Goal: Transaction & Acquisition: Purchase product/service

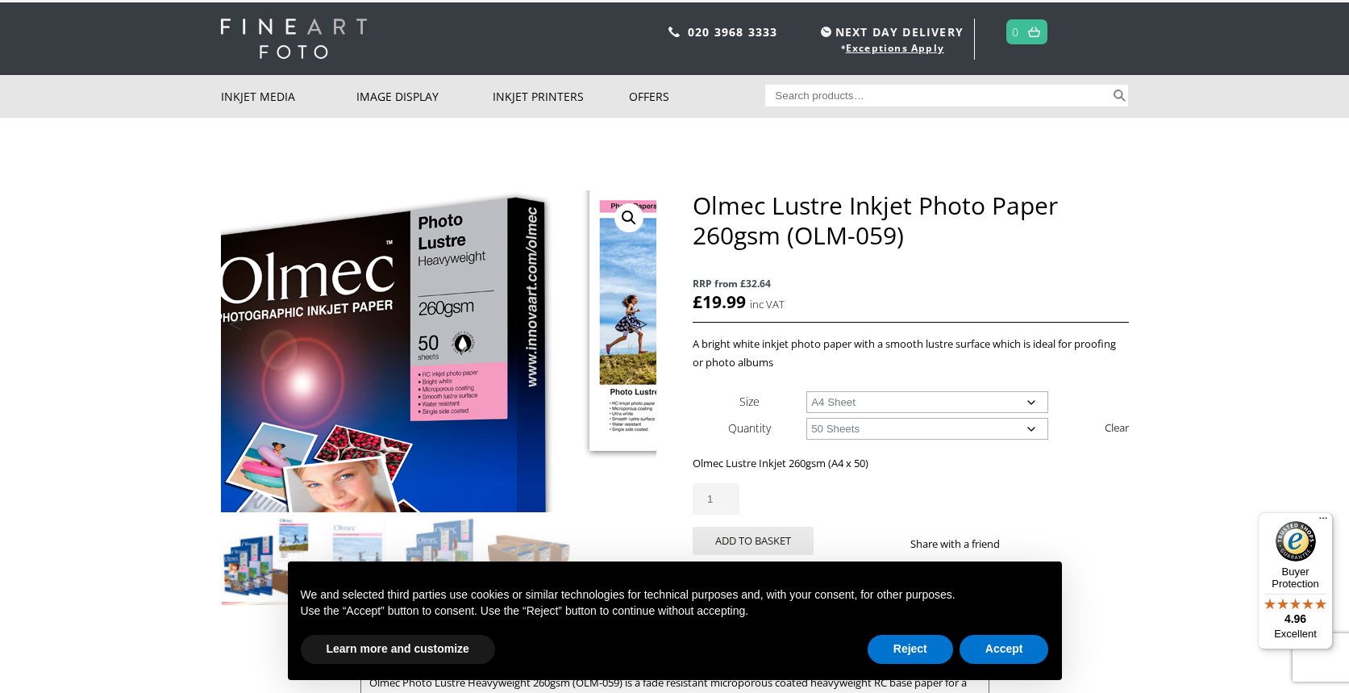
scroll to position [31, 0]
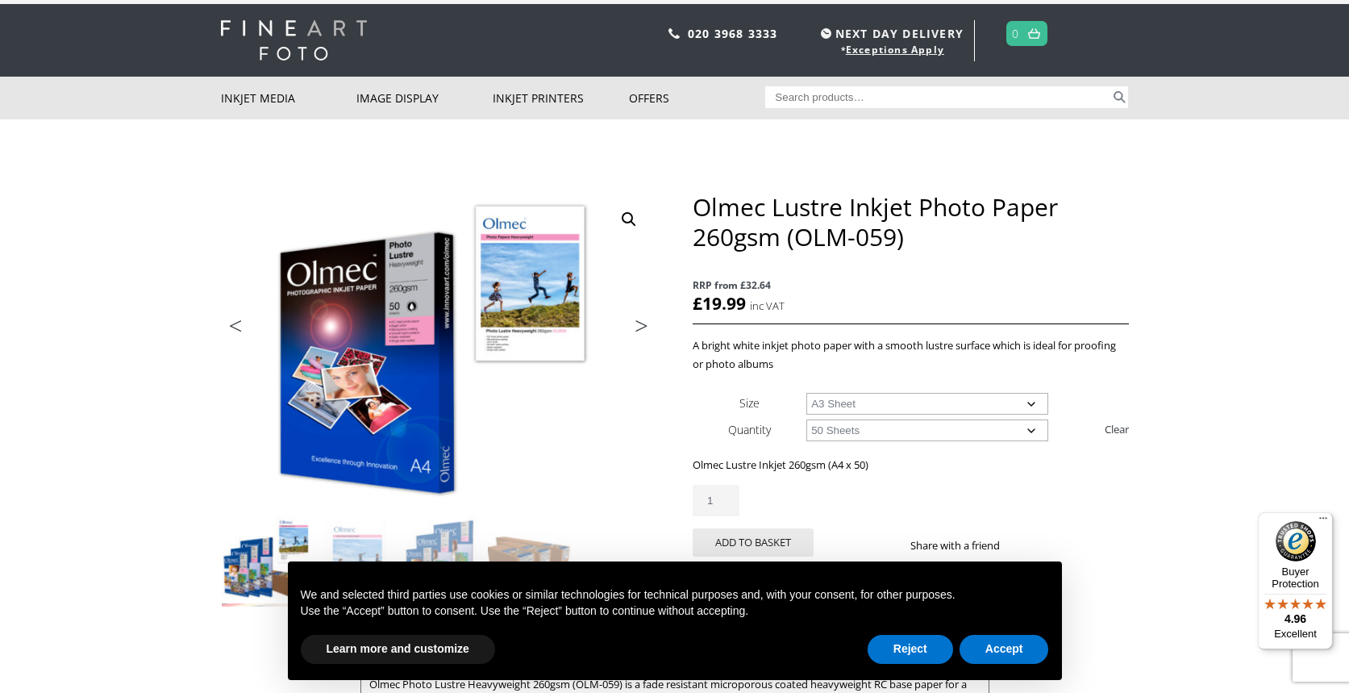
select select "a3-sheet"
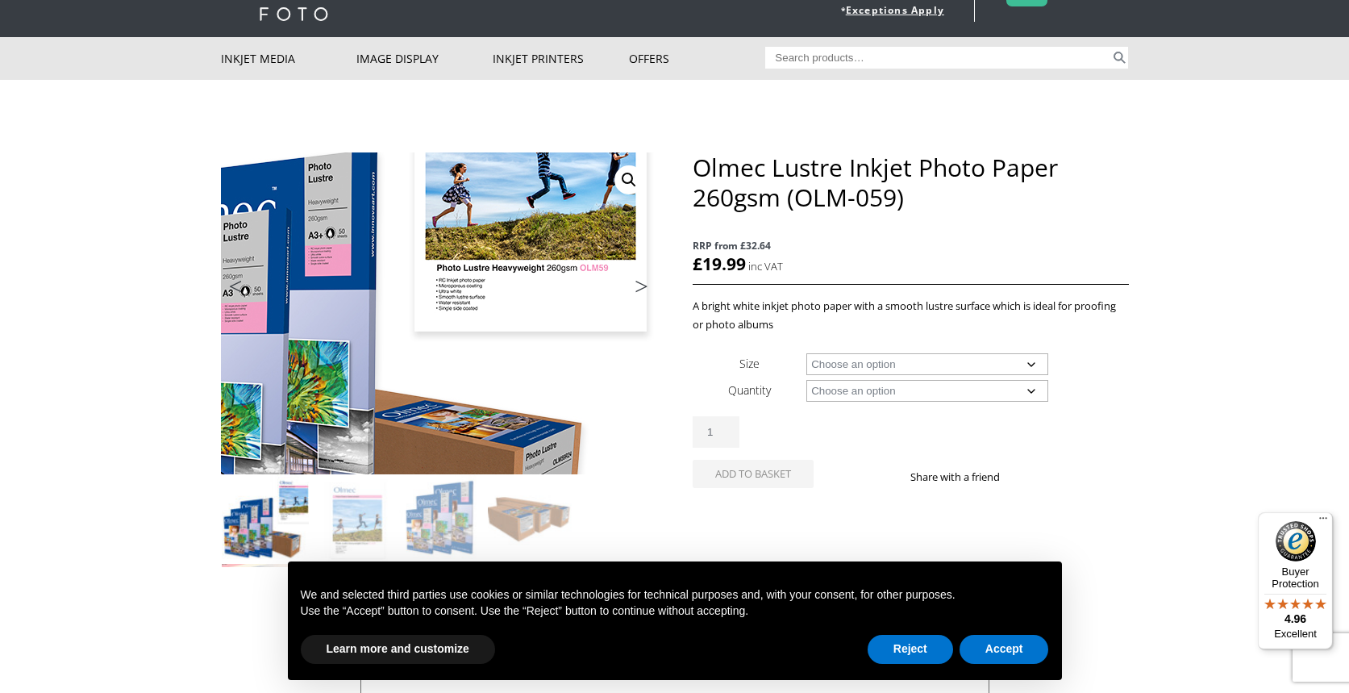
scroll to position [118, 0]
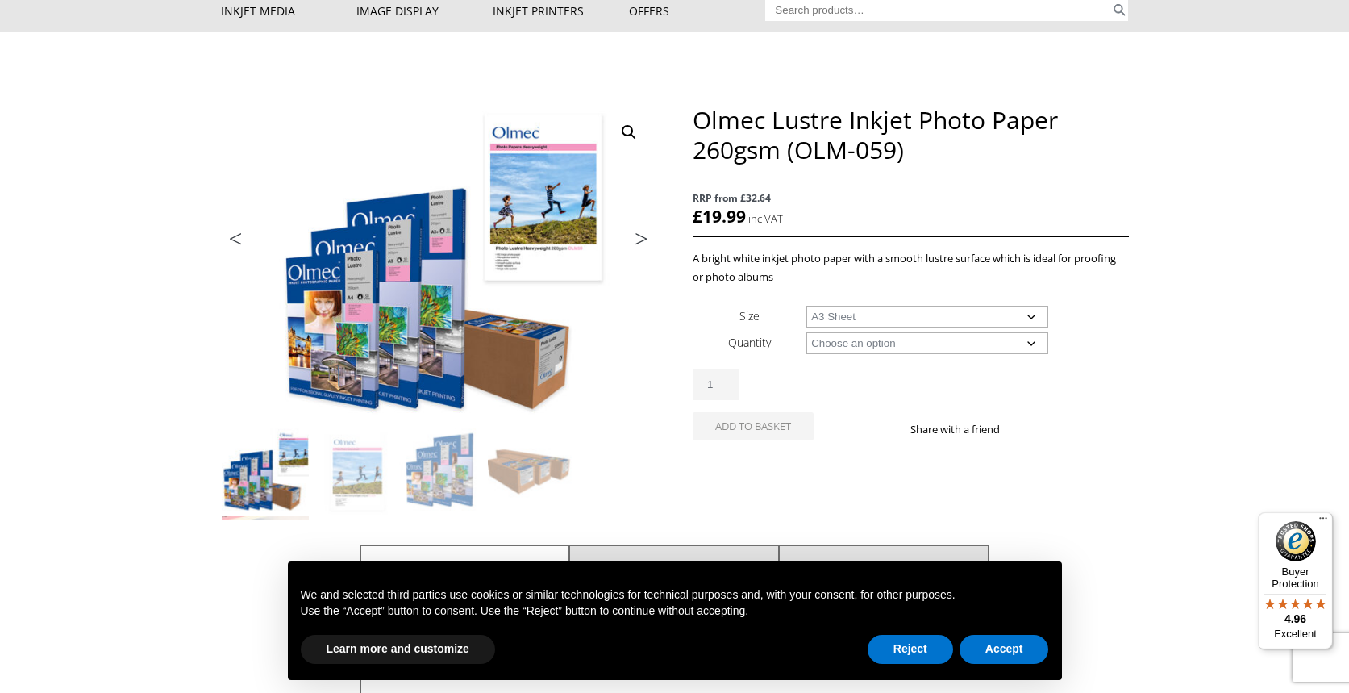
select select "a3-sheet"
select select "50-sheets"
select select "a3-sheet"
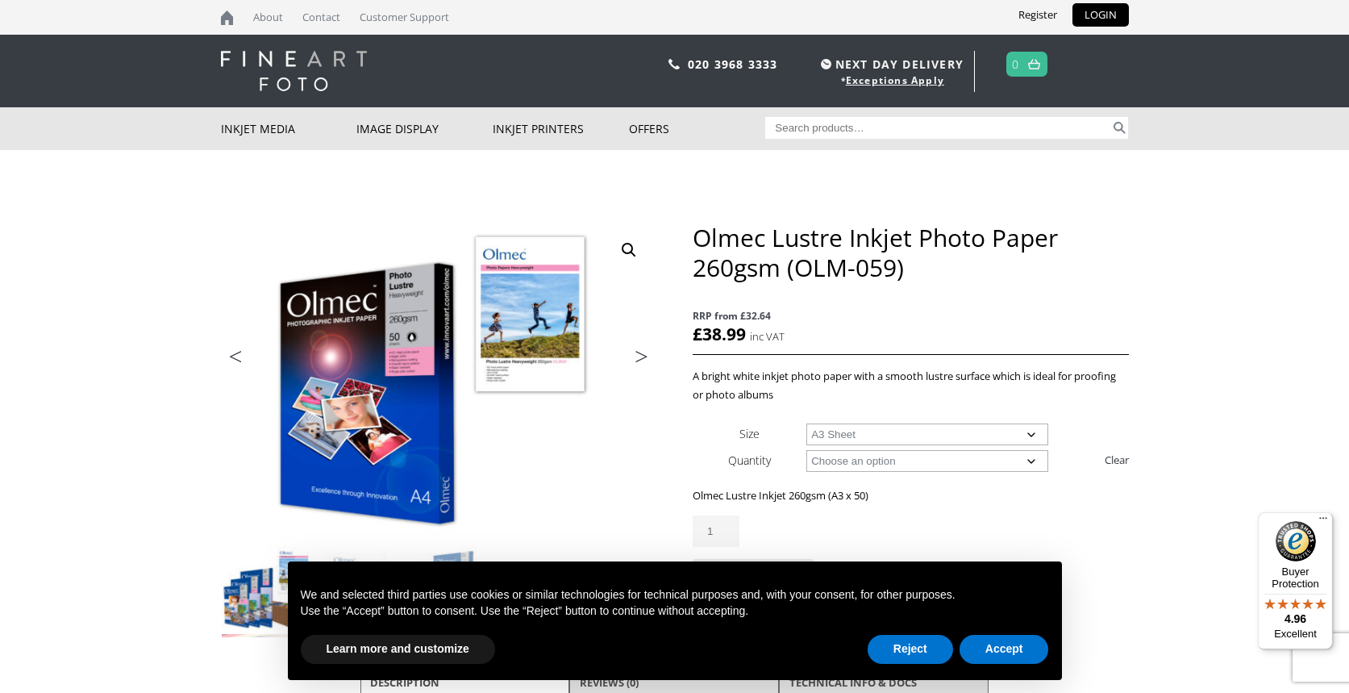
scroll to position [0, 0]
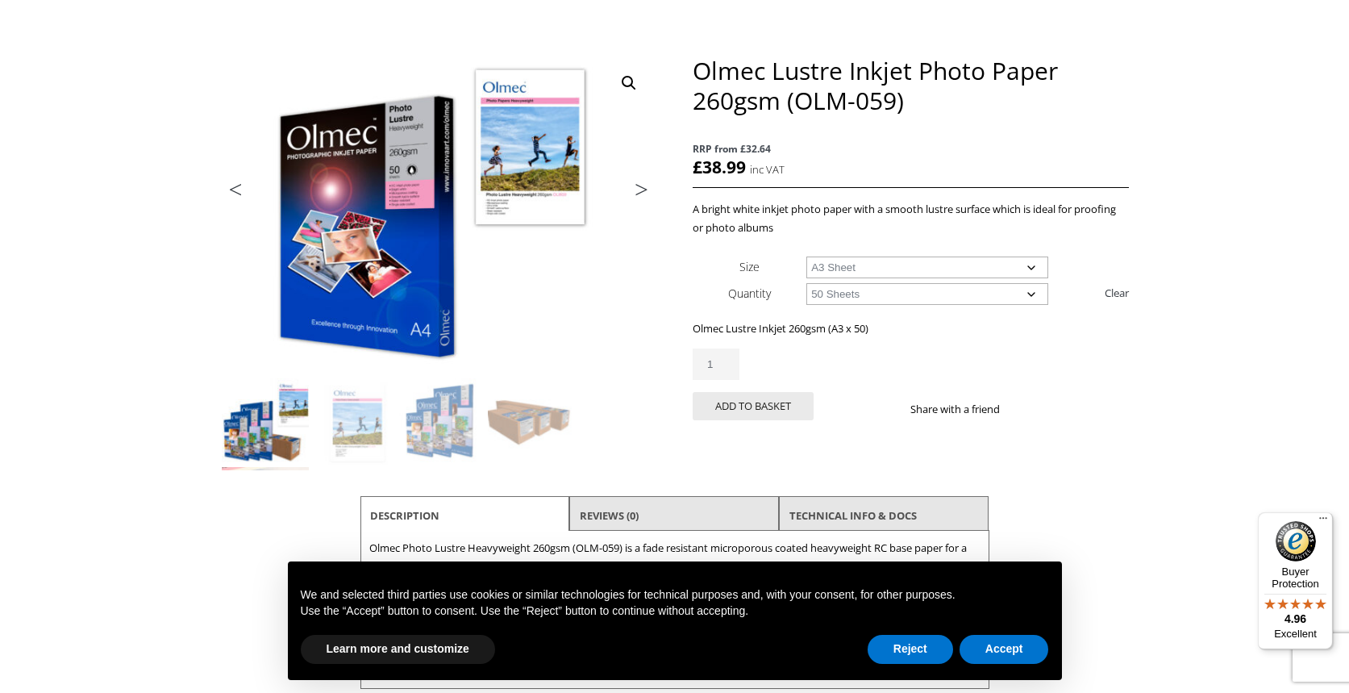
scroll to position [189, 0]
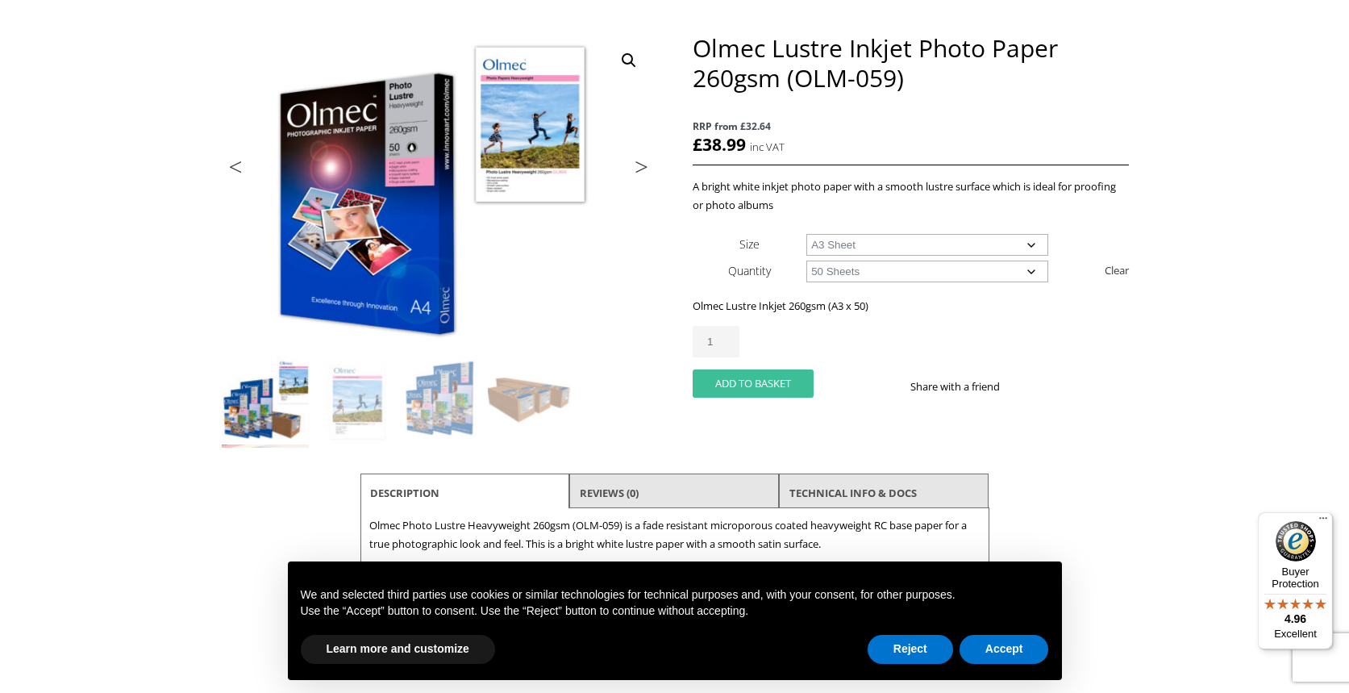
click at [750, 379] on button "Add to basket" at bounding box center [753, 383] width 121 height 28
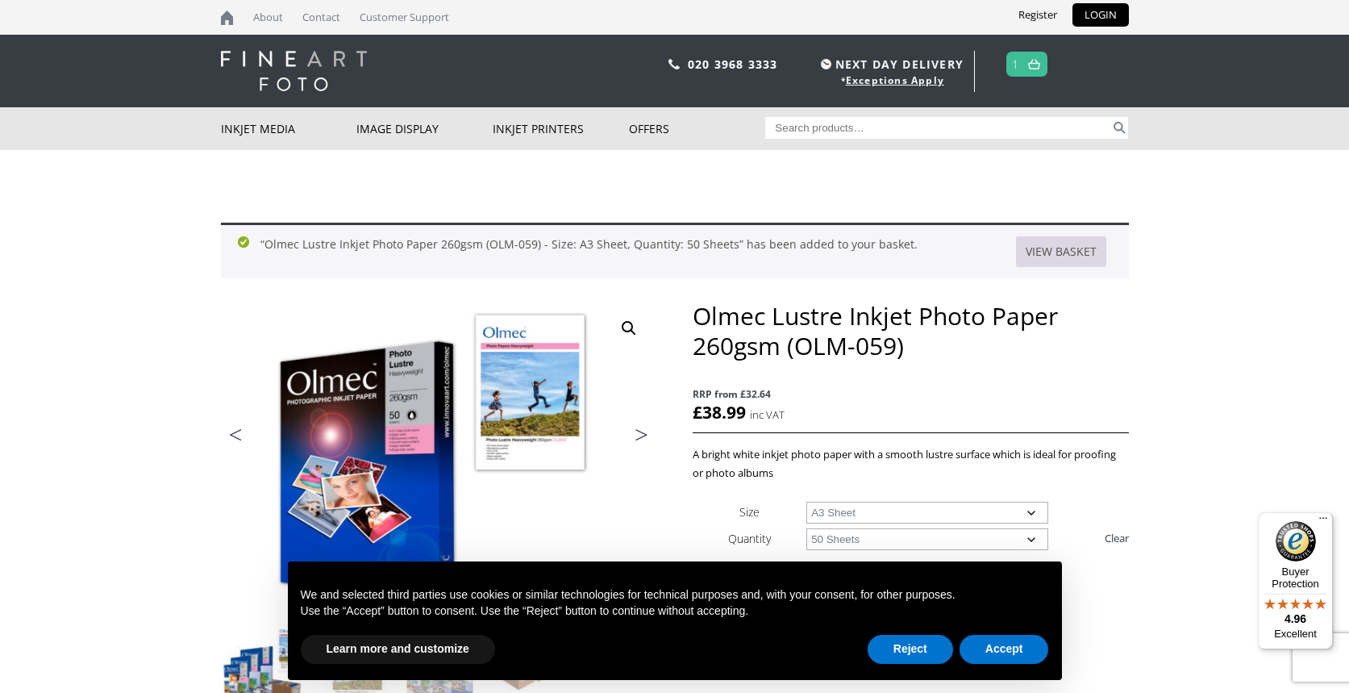
click at [1069, 248] on link "View basket" at bounding box center [1061, 251] width 90 height 31
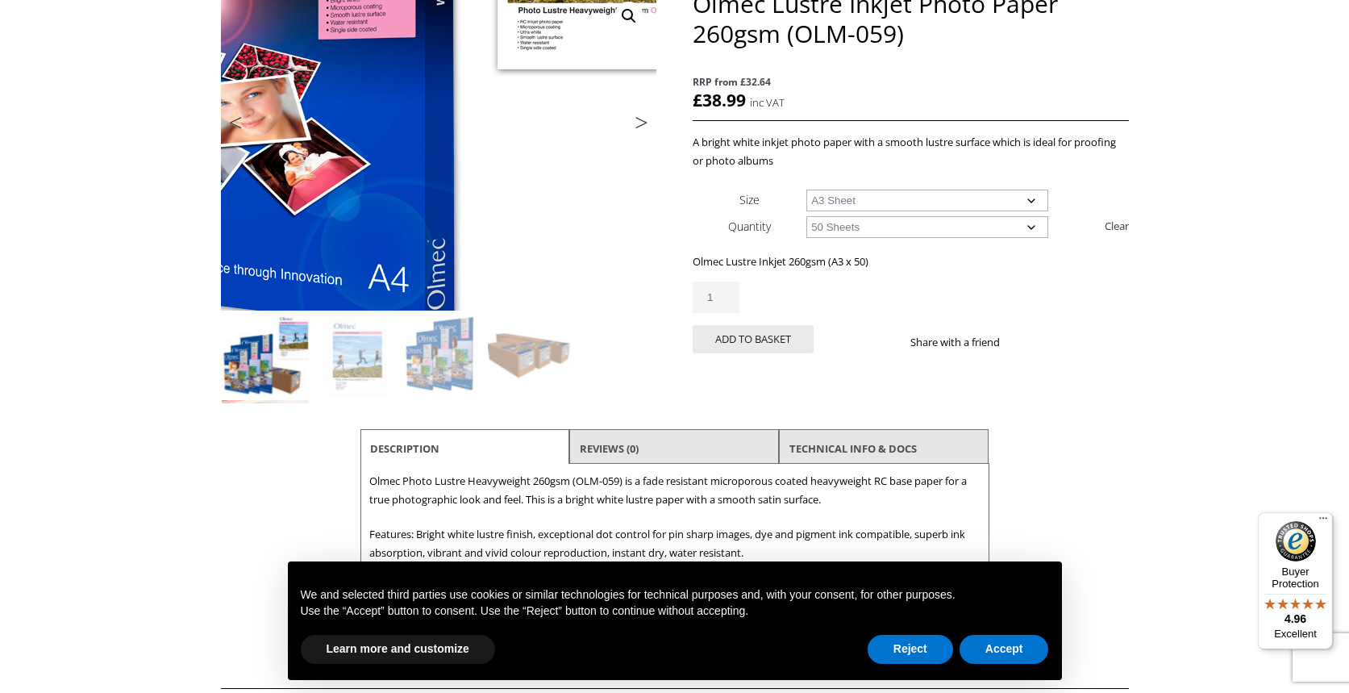
scroll to position [231, 0]
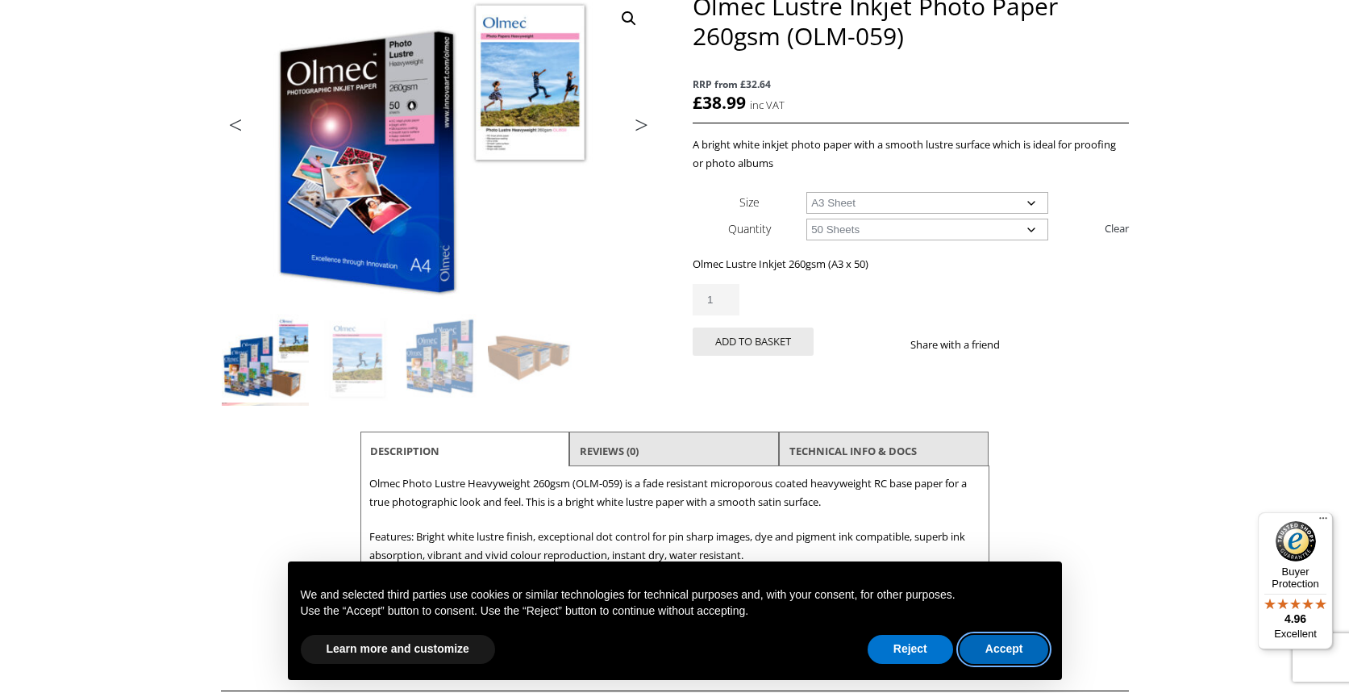
click at [1012, 645] on button "Accept" at bounding box center [1005, 649] width 90 height 29
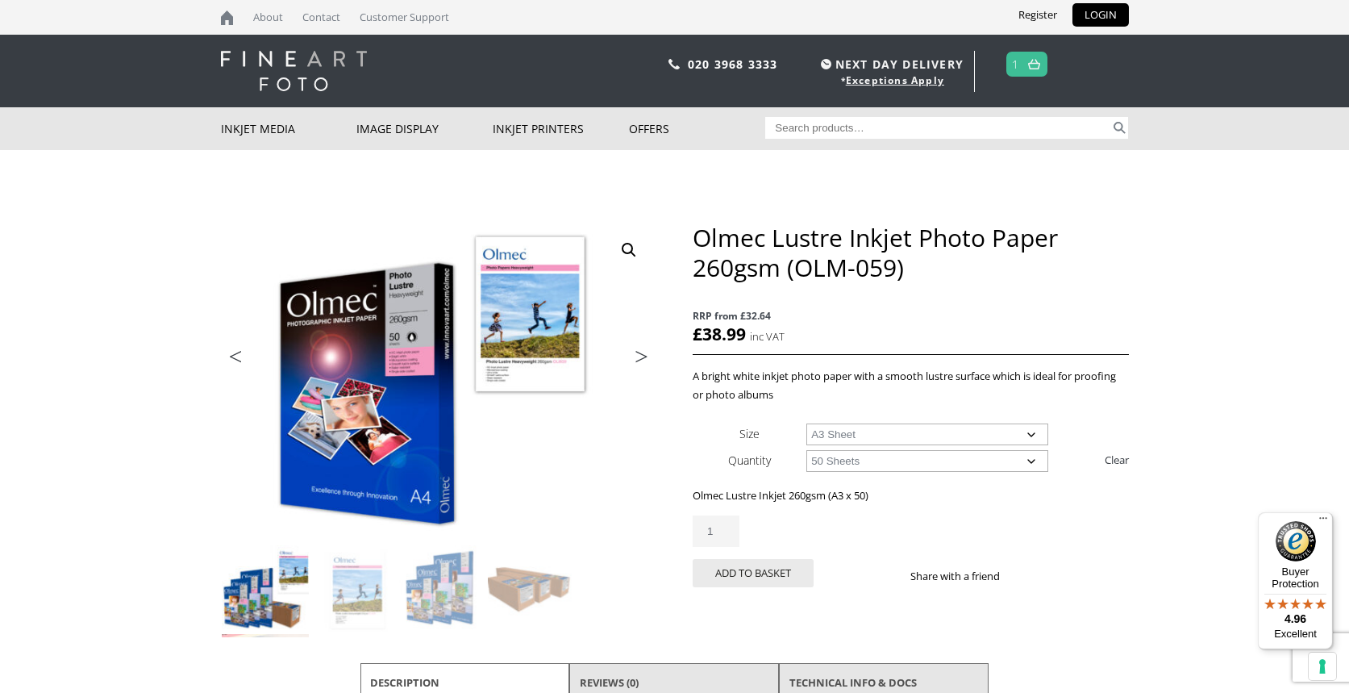
scroll to position [0, 0]
click at [1024, 57] on span "1" at bounding box center [1026, 64] width 41 height 25
click at [1031, 66] on img at bounding box center [1034, 64] width 12 height 10
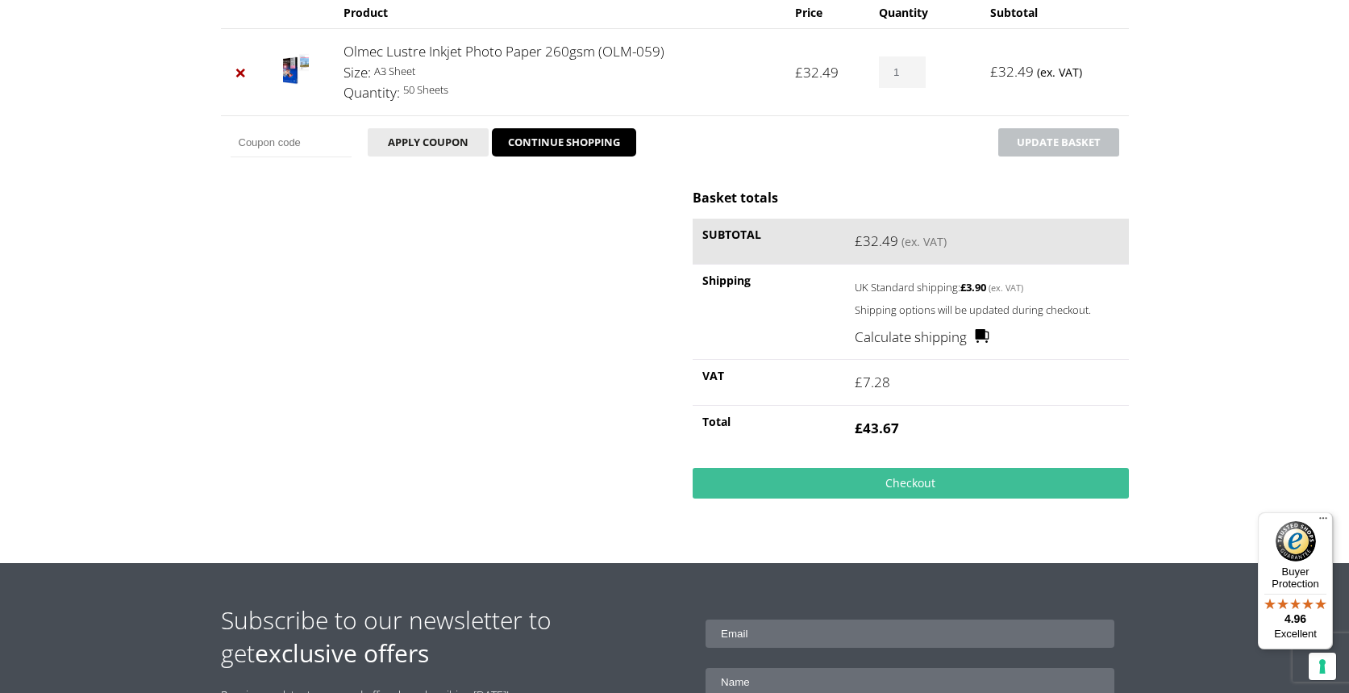
scroll to position [266, 0]
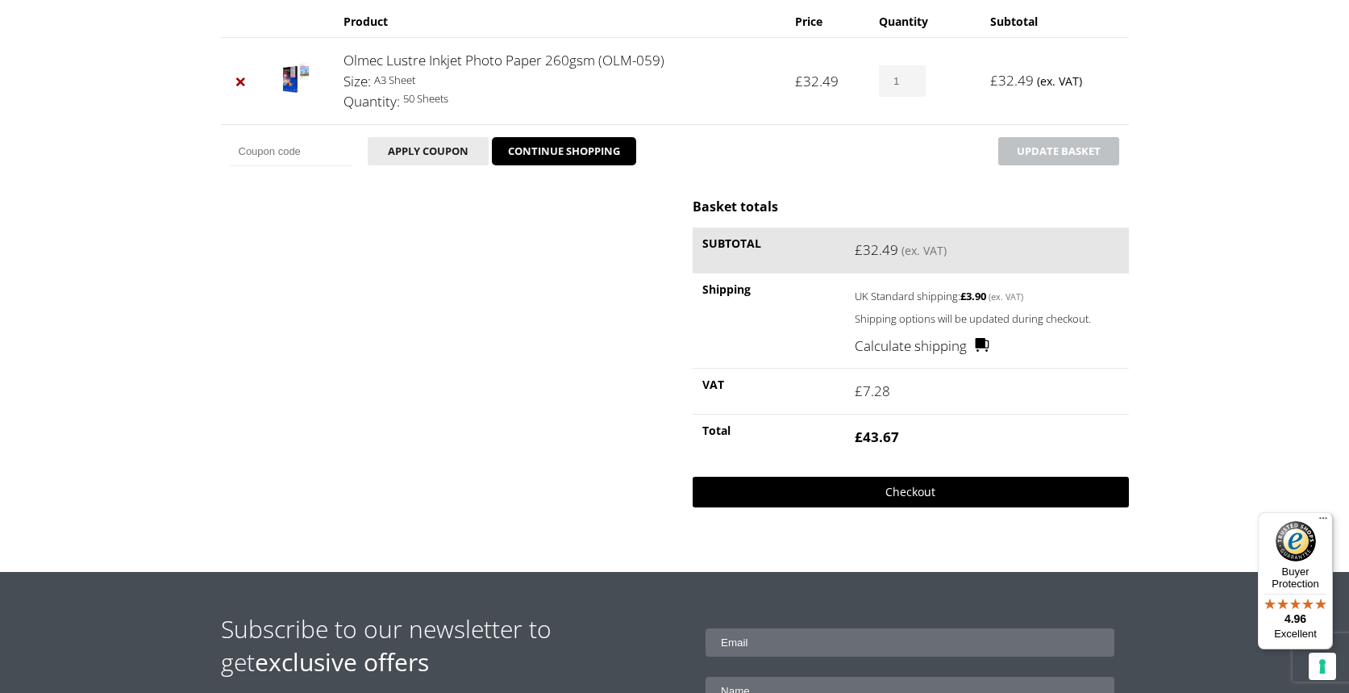
click at [915, 486] on link "Checkout" at bounding box center [910, 492] width 435 height 31
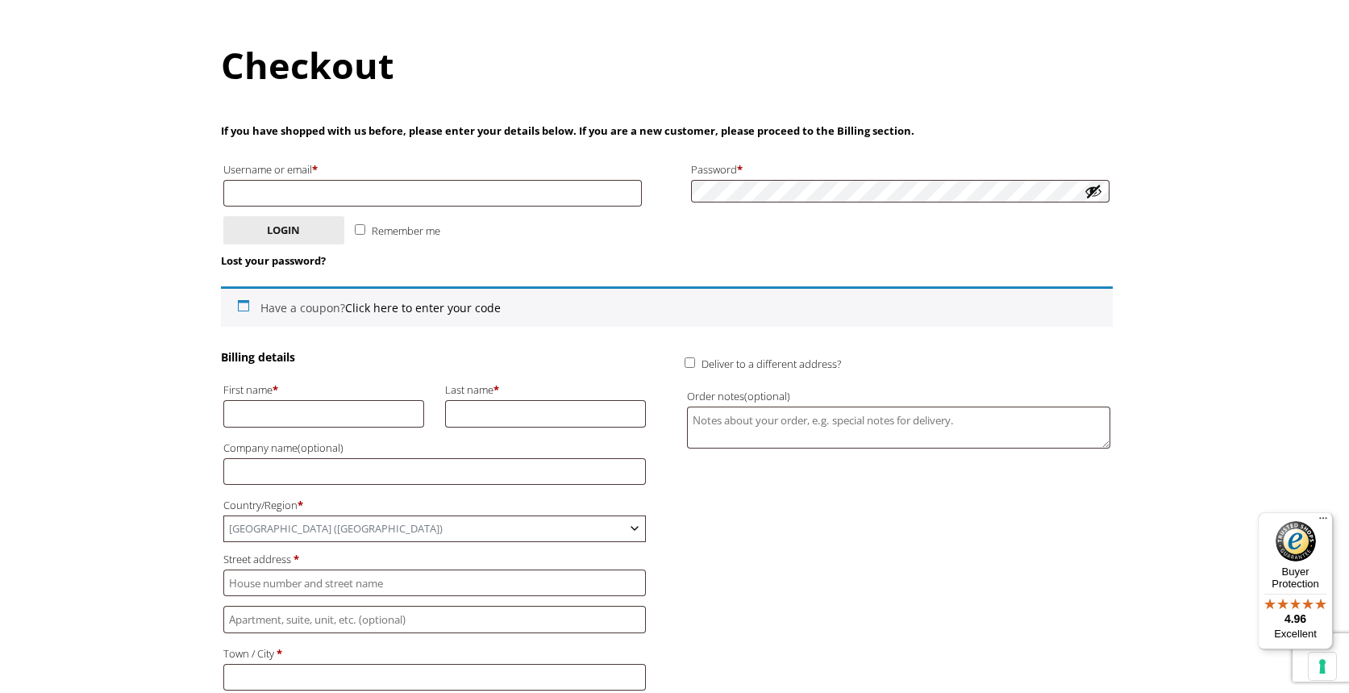
scroll to position [153, 0]
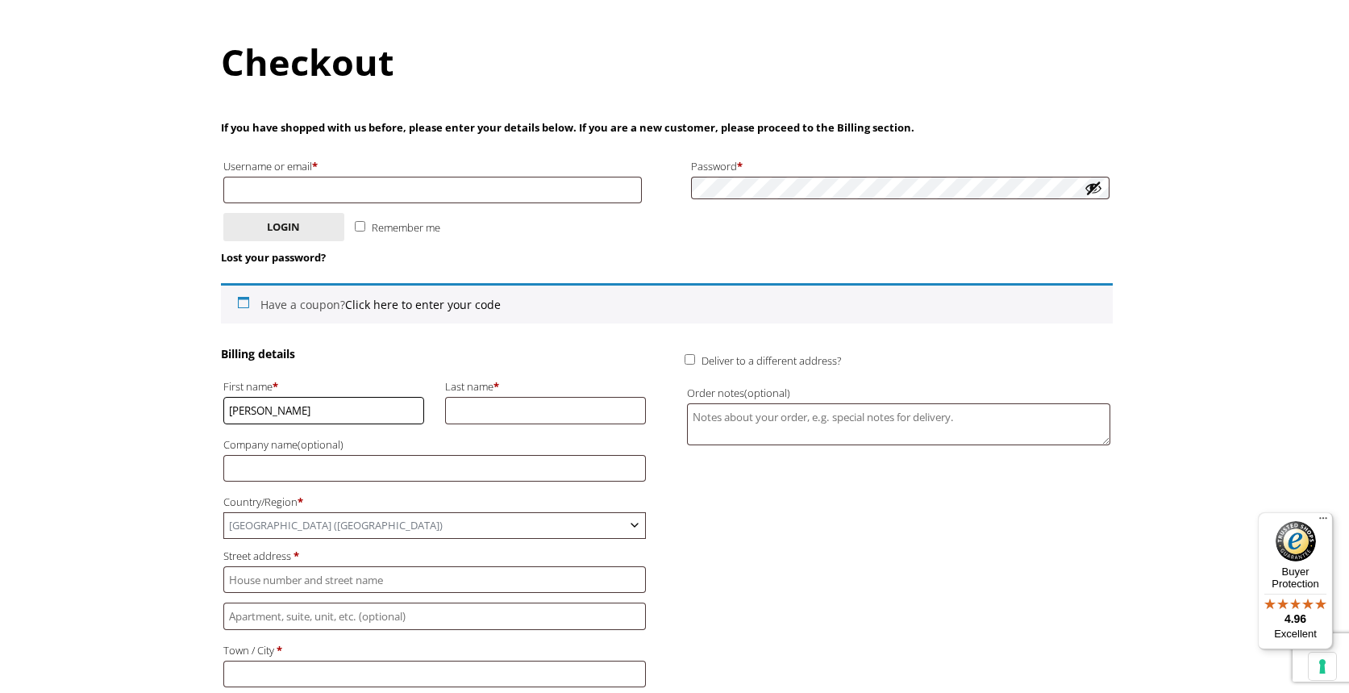
type input "[PERSON_NAME]"
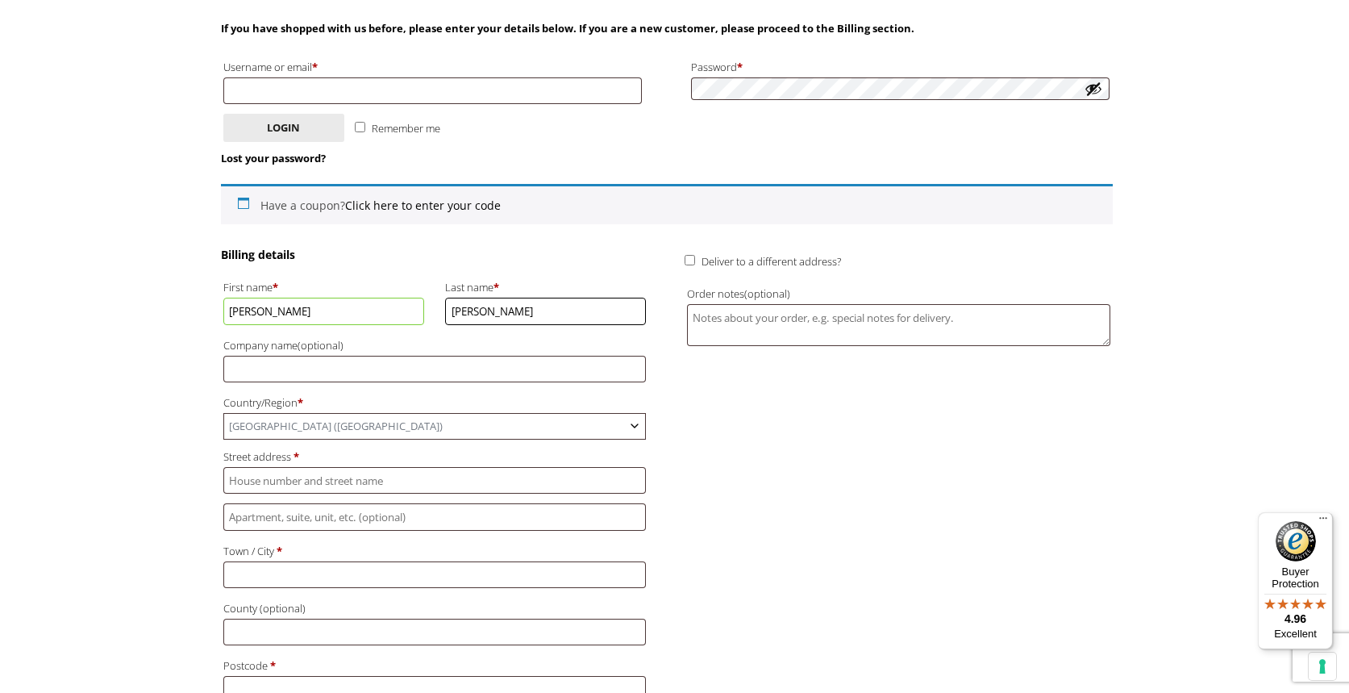
scroll to position [297, 0]
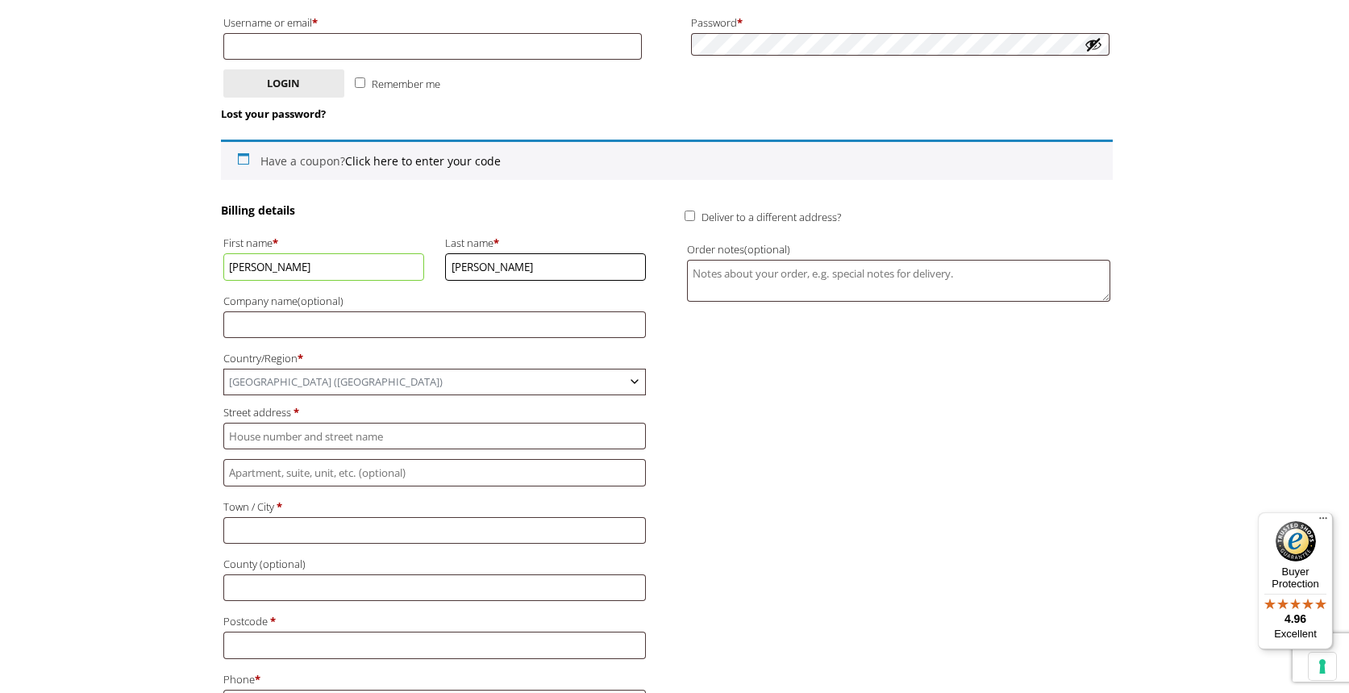
type input "[PERSON_NAME]"
type input "[STREET_ADDRESS]"
type input "Donington [GEOGRAPHIC_DATA]"
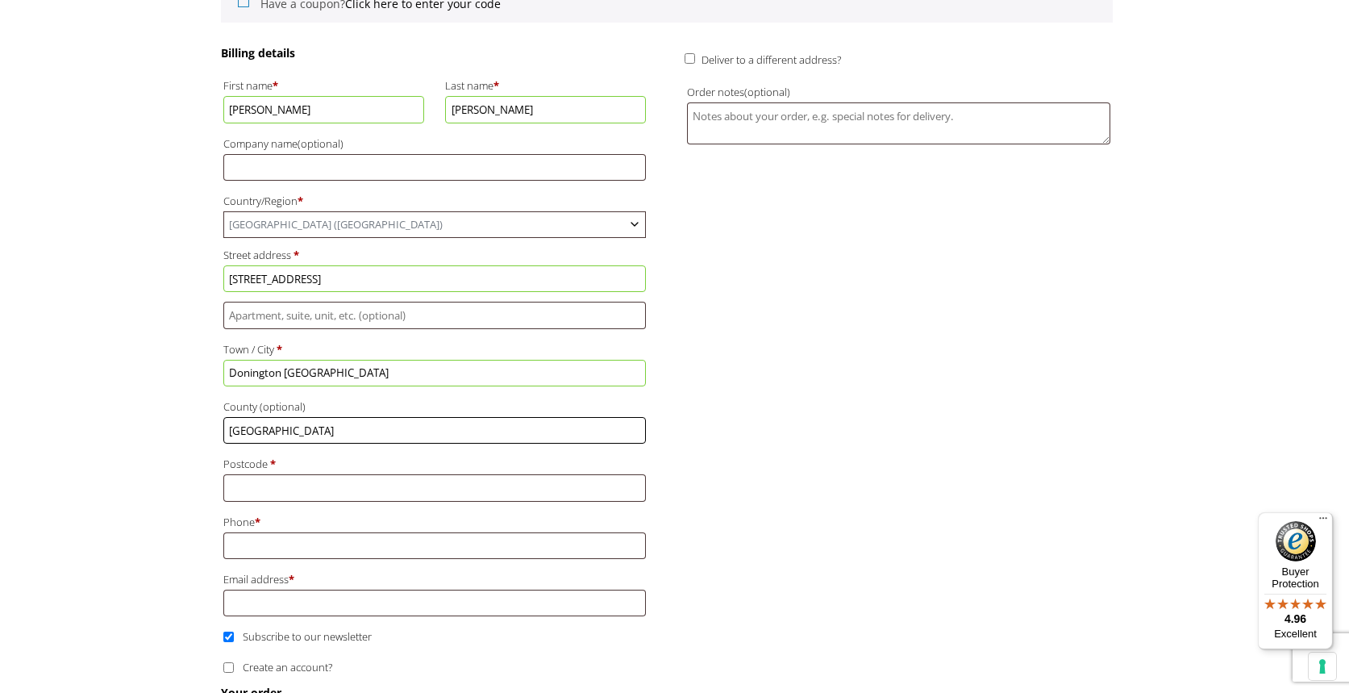
scroll to position [461, 0]
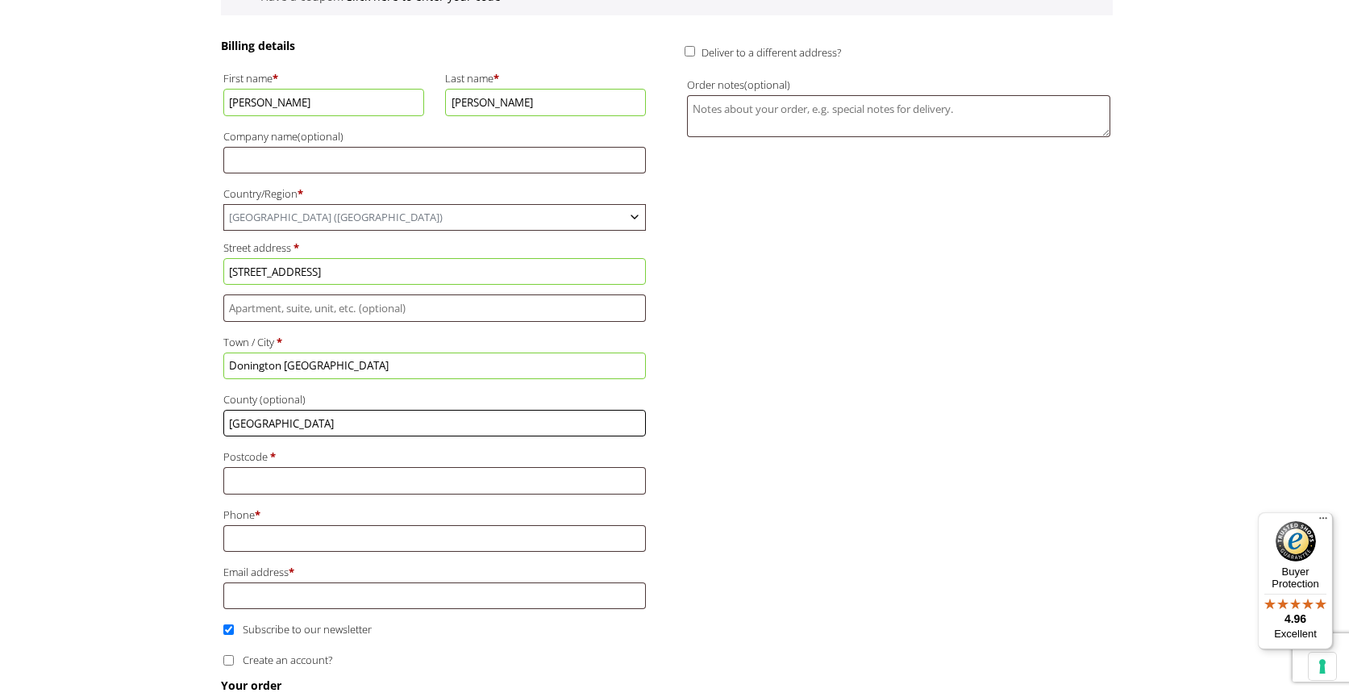
type input "[GEOGRAPHIC_DATA]"
type input "LE67 2FU"
type input "07974254466"
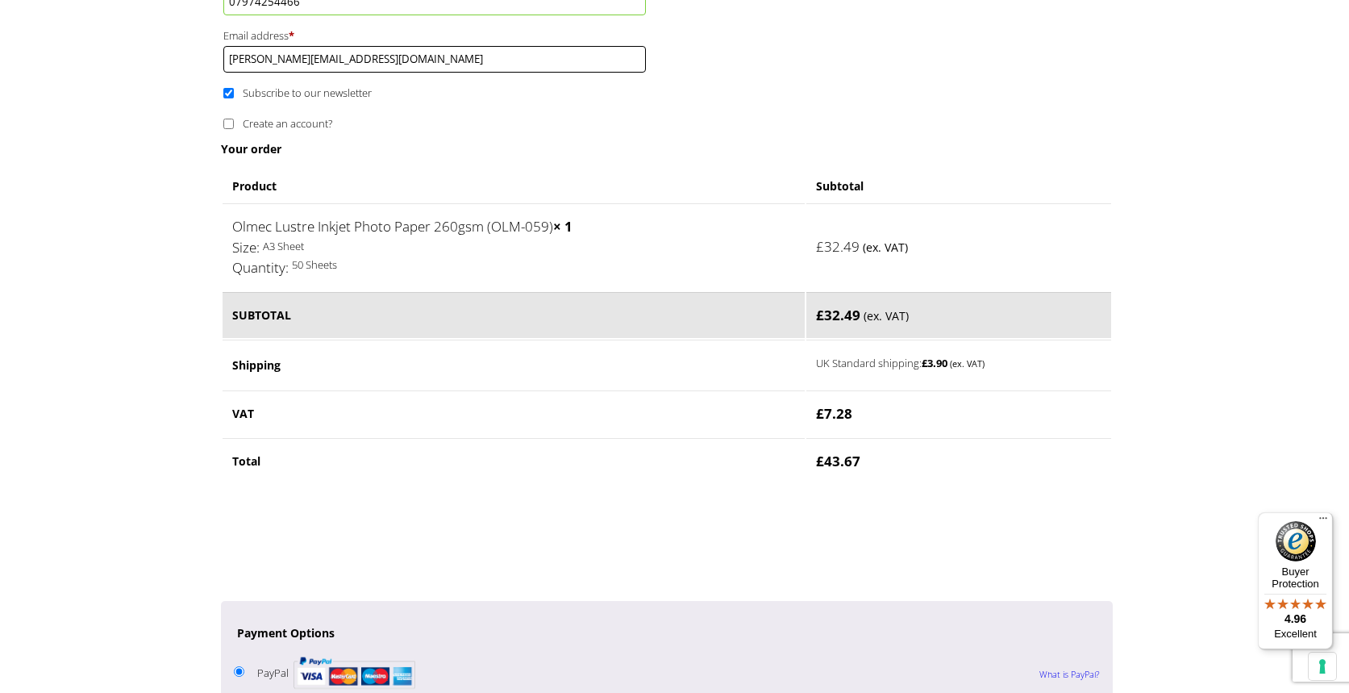
scroll to position [998, 0]
type input "[PERSON_NAME][EMAIL_ADDRESS][DOMAIN_NAME]"
click at [506, 652] on li "PayPal What is PayPal? Pay via PayPal; you can pay with your credit card if you…" at bounding box center [667, 701] width 866 height 98
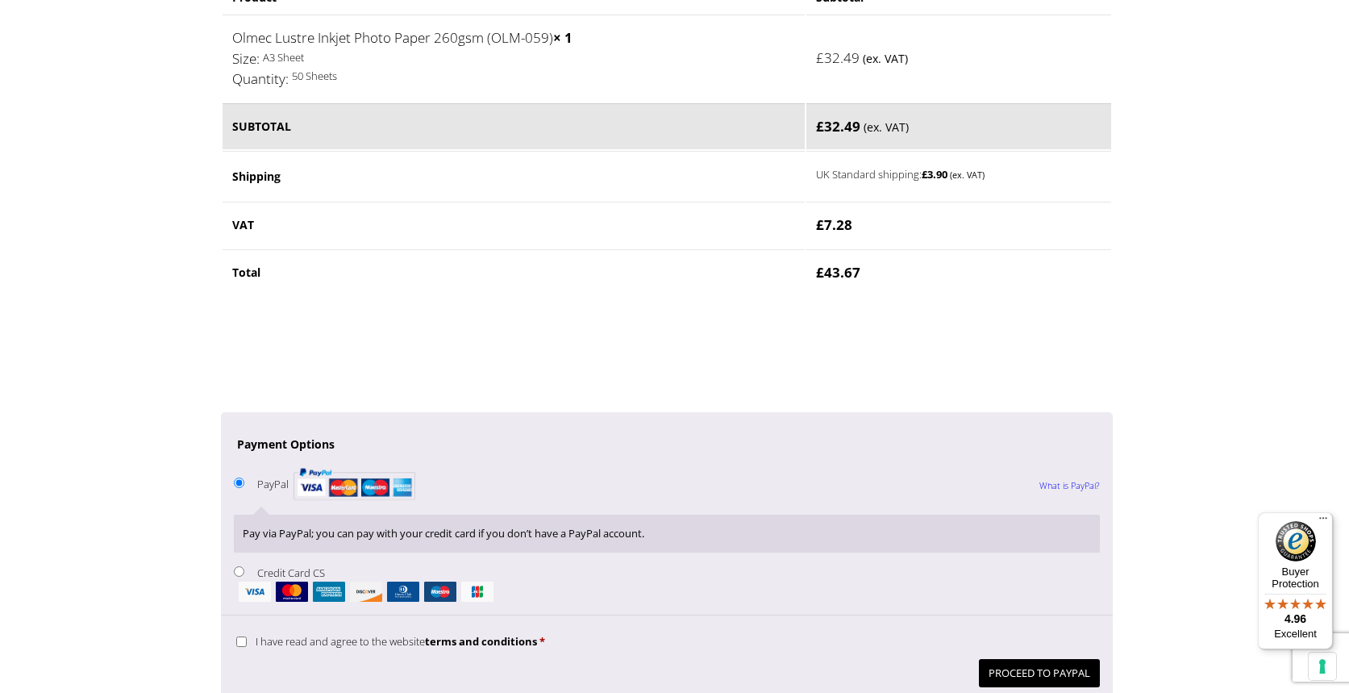
scroll to position [1188, 0]
click at [321, 461] on img "Checkout" at bounding box center [355, 482] width 122 height 42
click at [244, 476] on input "PayPal What is PayPal?" at bounding box center [239, 481] width 10 height 10
click at [309, 461] on img "Checkout" at bounding box center [355, 482] width 122 height 42
click at [244, 476] on input "PayPal What is PayPal?" at bounding box center [239, 481] width 10 height 10
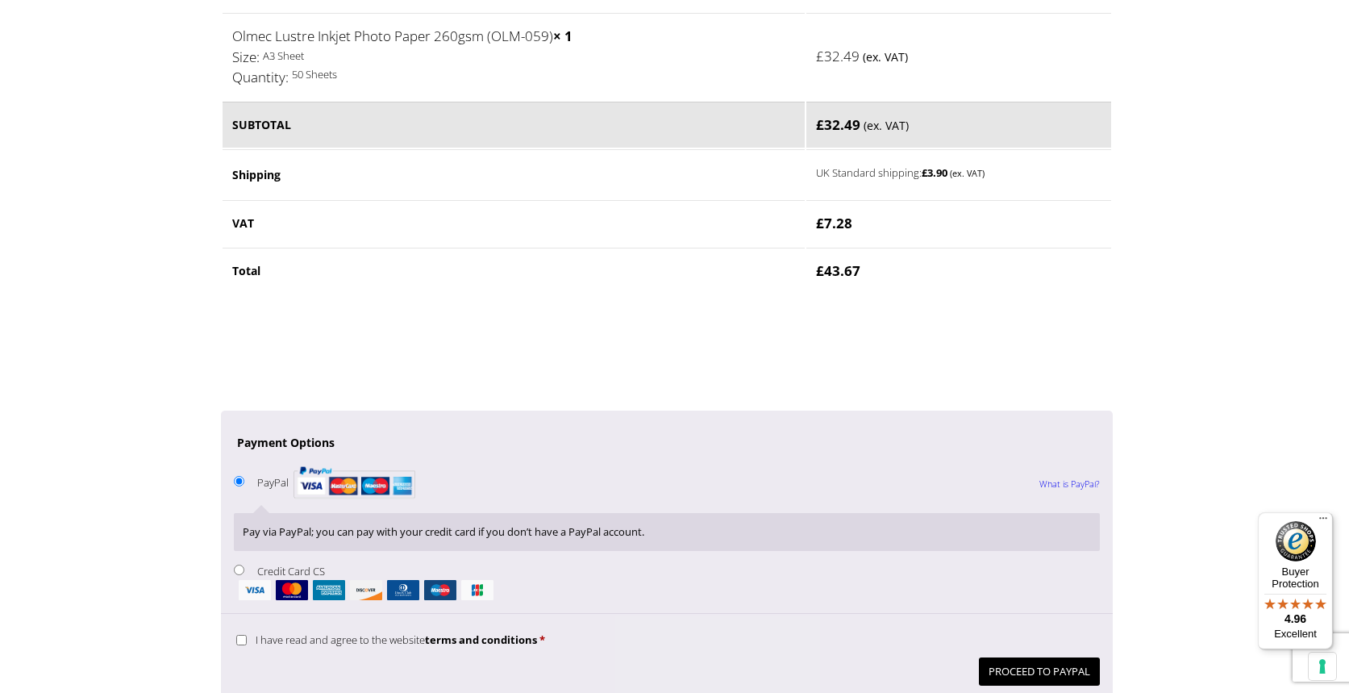
click at [309, 461] on img "Checkout" at bounding box center [355, 482] width 122 height 42
click at [244, 476] on input "PayPal What is PayPal?" at bounding box center [239, 481] width 10 height 10
click at [308, 461] on img "Checkout" at bounding box center [355, 482] width 122 height 42
click at [244, 476] on input "PayPal What is PayPal?" at bounding box center [239, 481] width 10 height 10
click at [308, 461] on img "Checkout" at bounding box center [355, 482] width 122 height 42
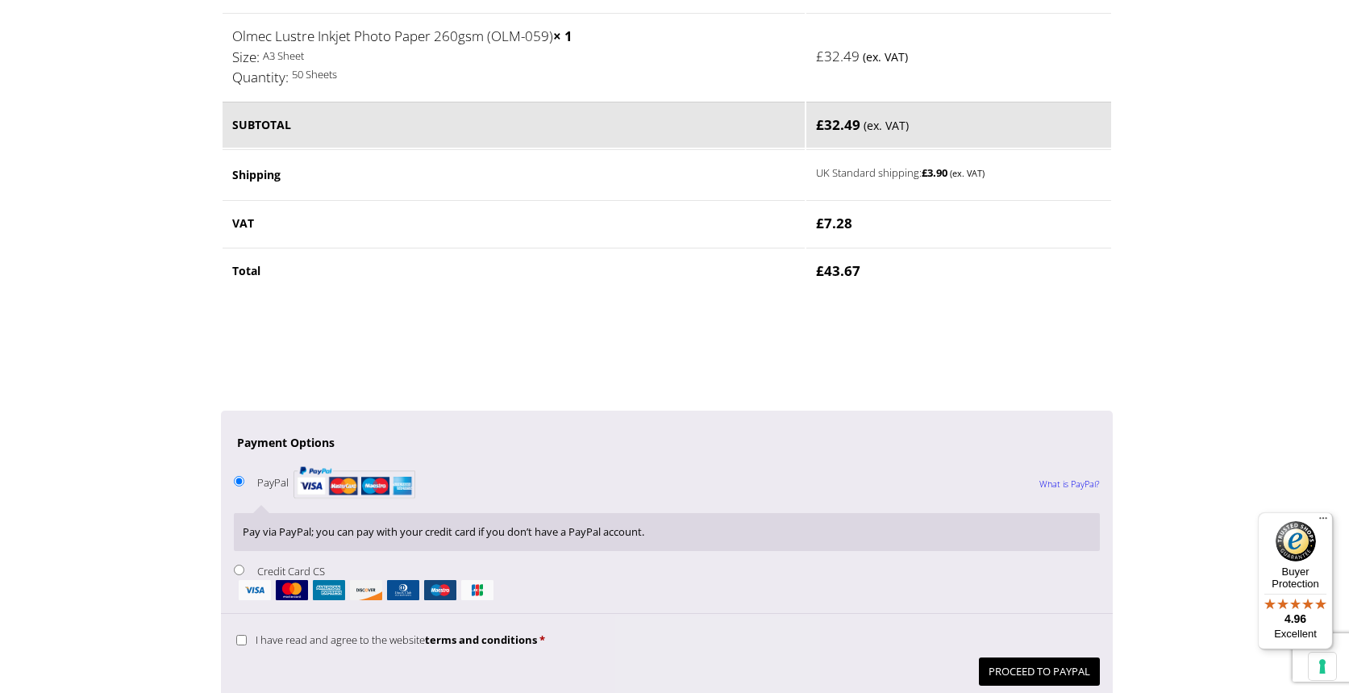
click at [244, 476] on input "PayPal What is PayPal?" at bounding box center [239, 481] width 10 height 10
click at [252, 580] on img "Checkout" at bounding box center [255, 590] width 32 height 20
click at [244, 564] on input "Credit Card CS" at bounding box center [239, 569] width 10 height 10
radio input "true"
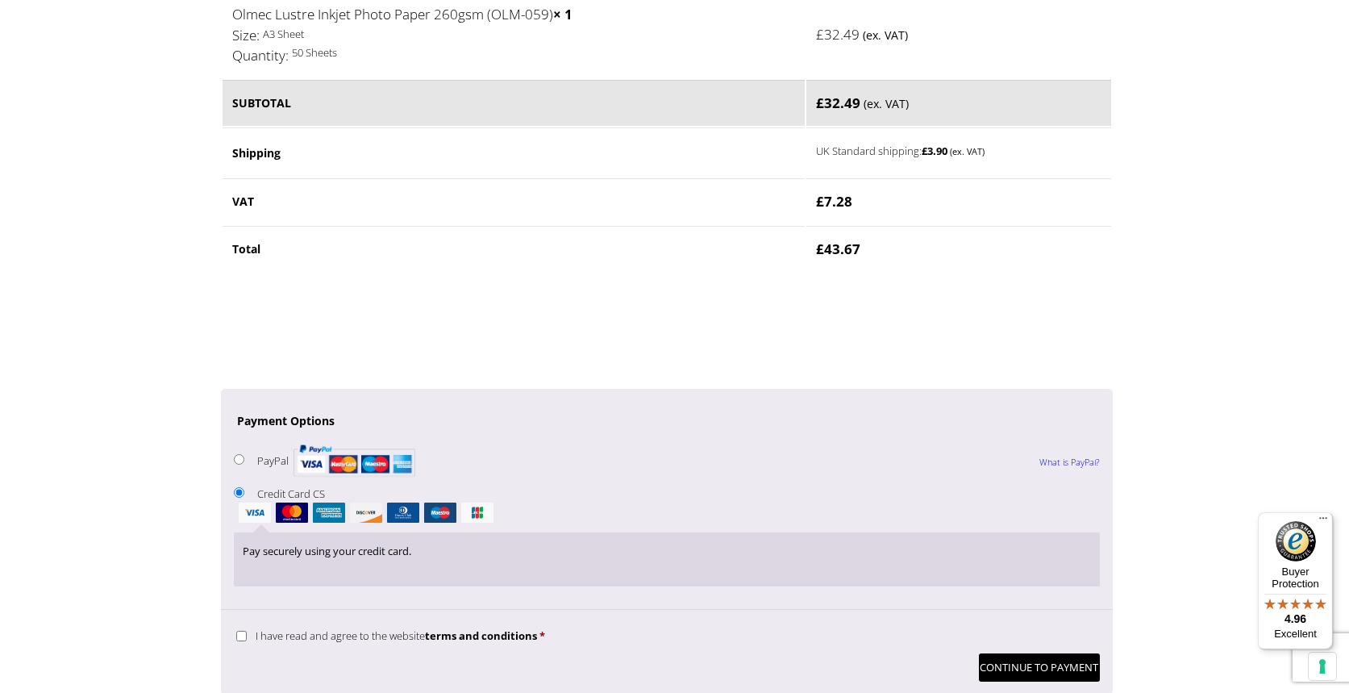
scroll to position [1242, 0]
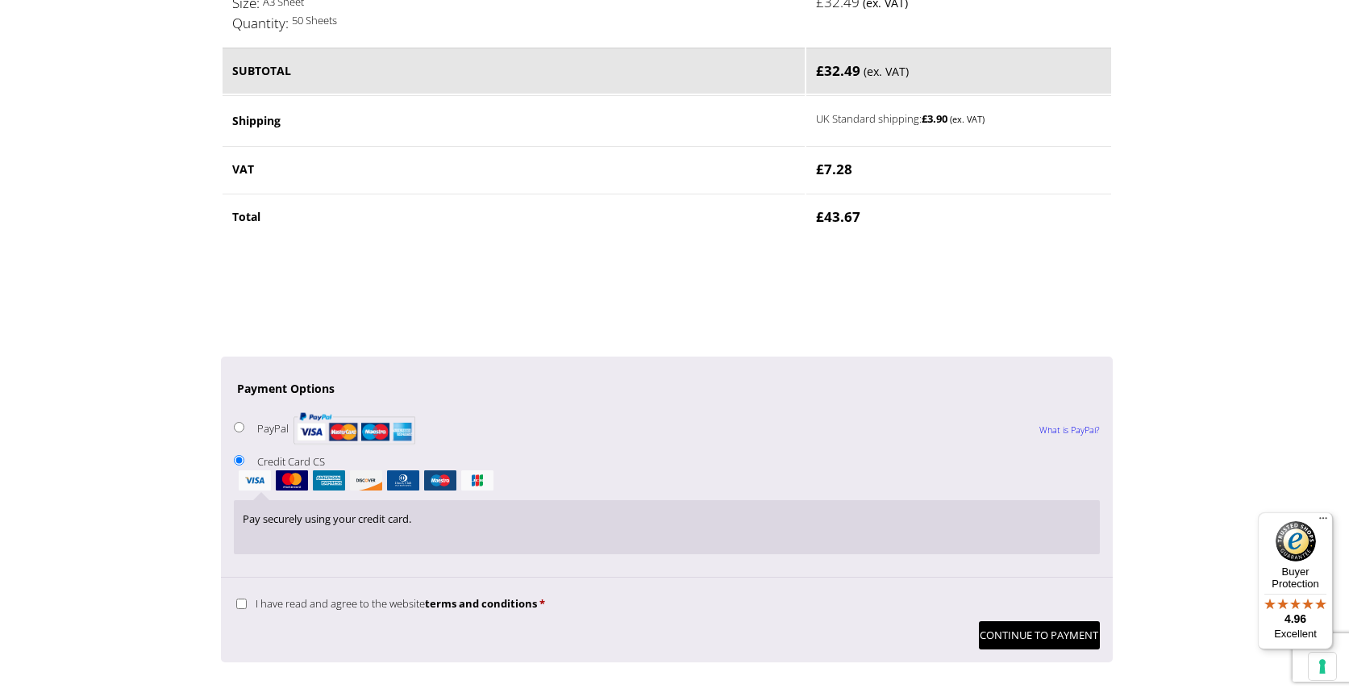
click at [239, 598] on input "I have read and agree to the website terms and conditions *" at bounding box center [241, 603] width 10 height 10
checkbox input "true"
click at [1013, 621] on button "Continue to Payment" at bounding box center [1039, 635] width 121 height 28
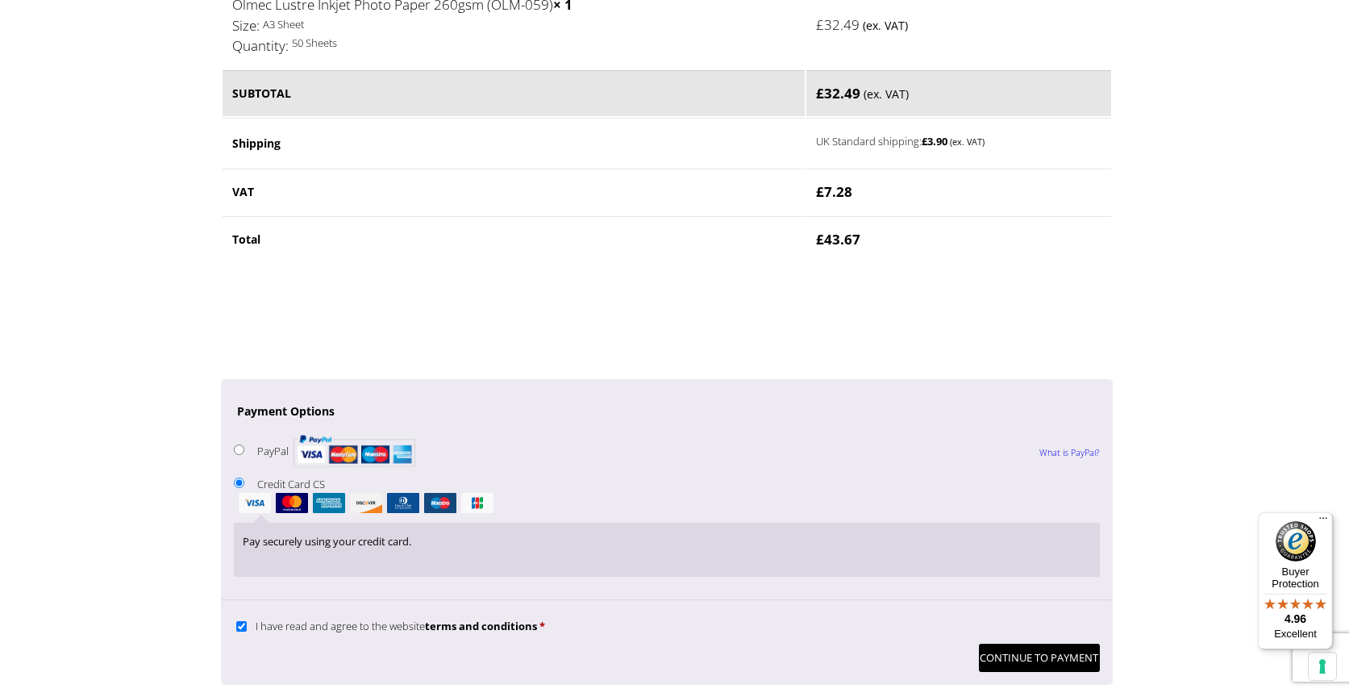
scroll to position [1289, 0]
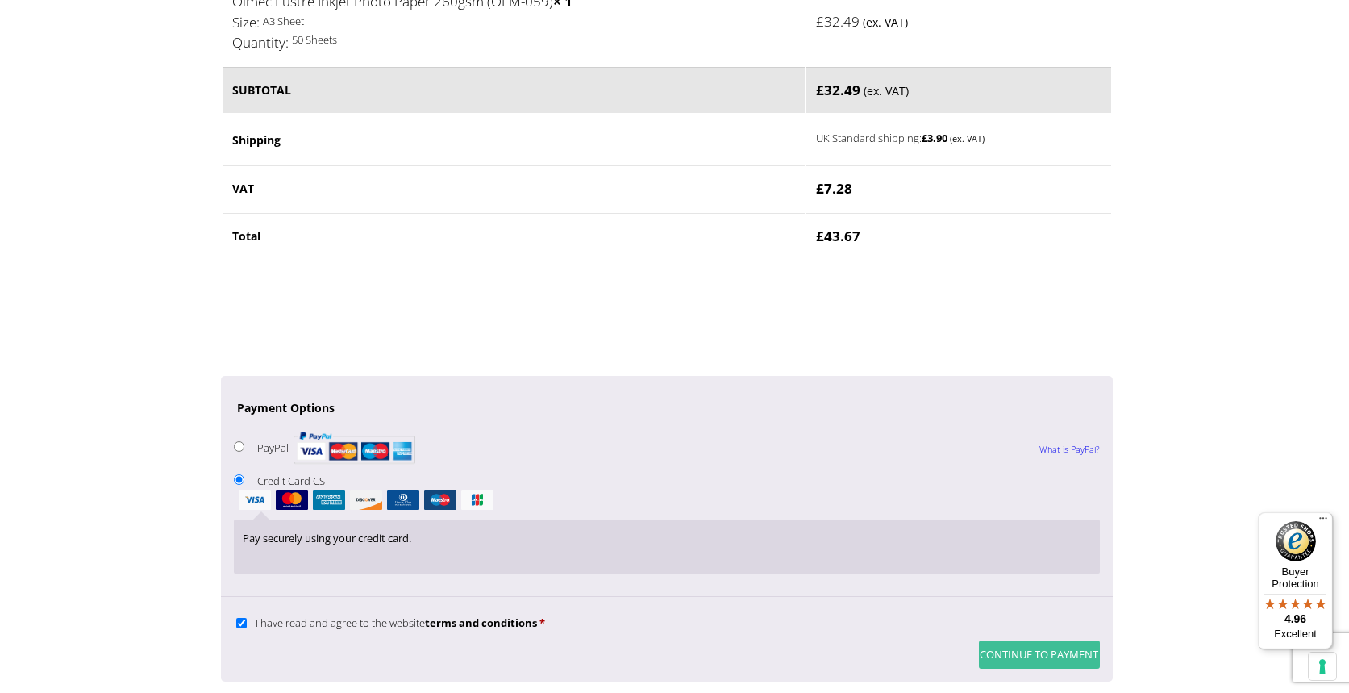
click at [1031, 640] on button "Continue to Payment" at bounding box center [1039, 654] width 121 height 28
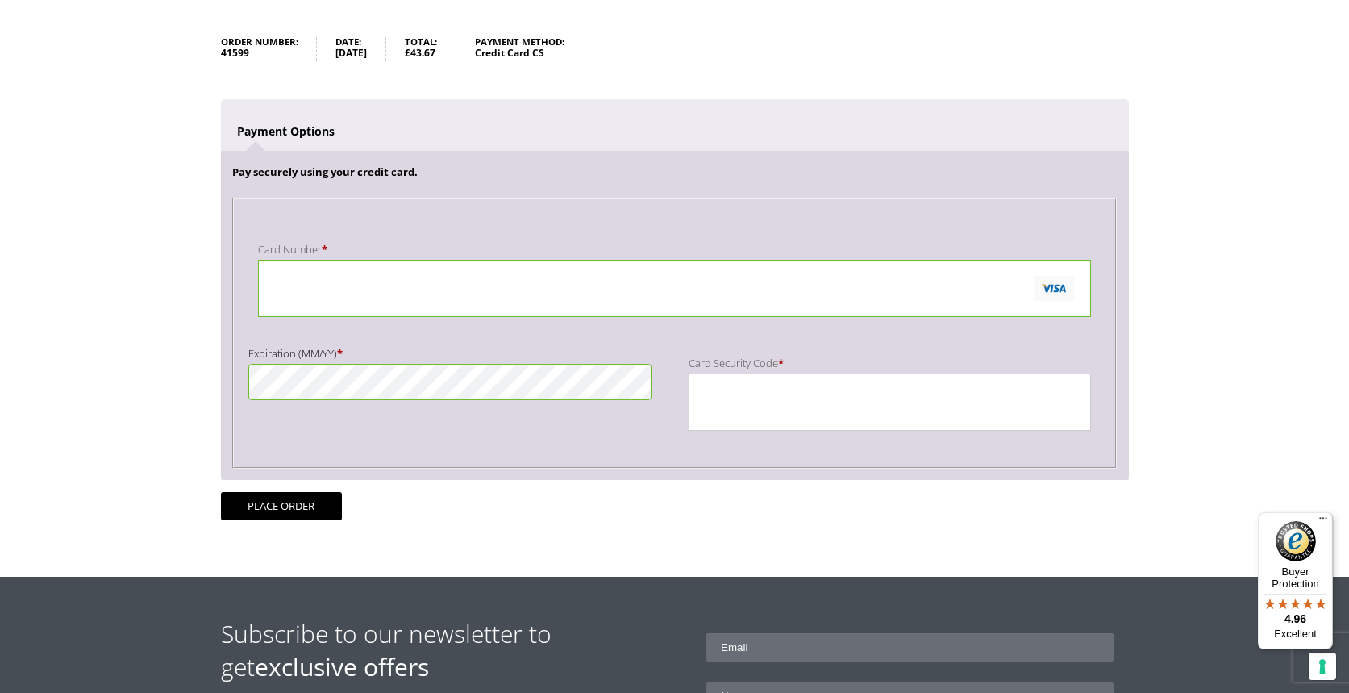
scroll to position [231, 0]
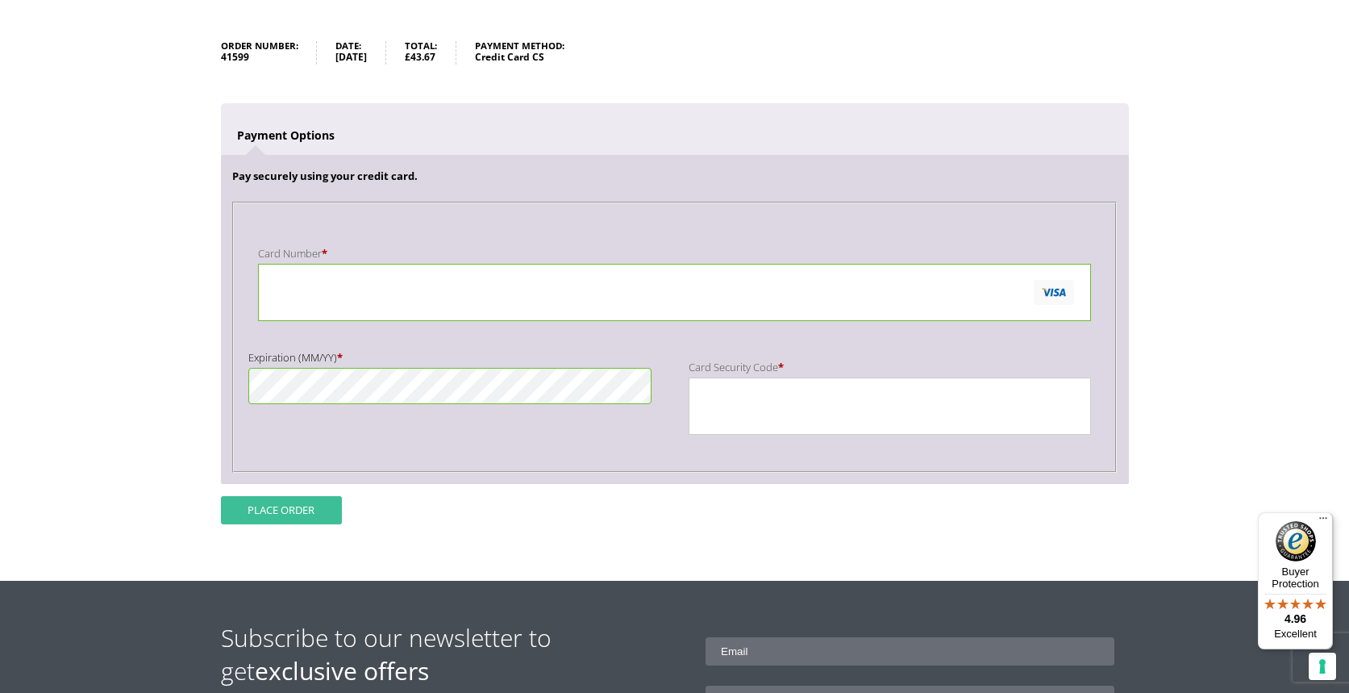
click at [294, 502] on button "Place order" at bounding box center [281, 510] width 121 height 28
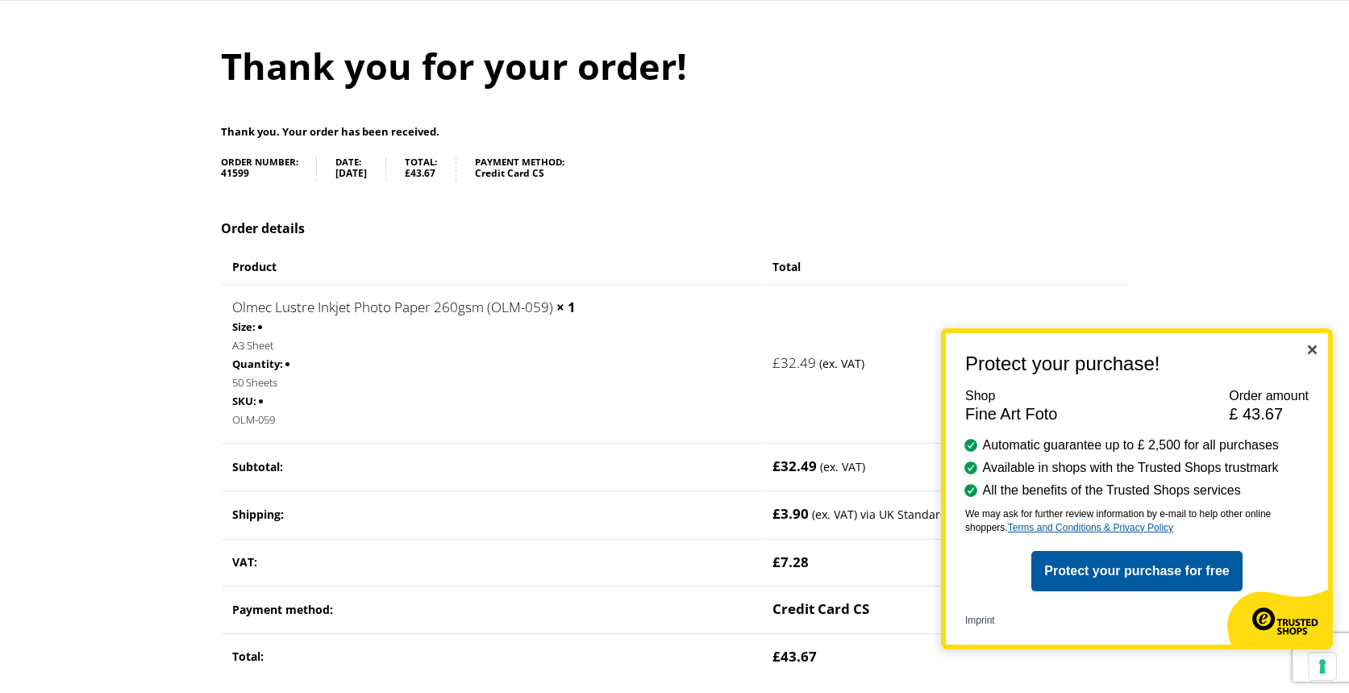
scroll to position [153, 0]
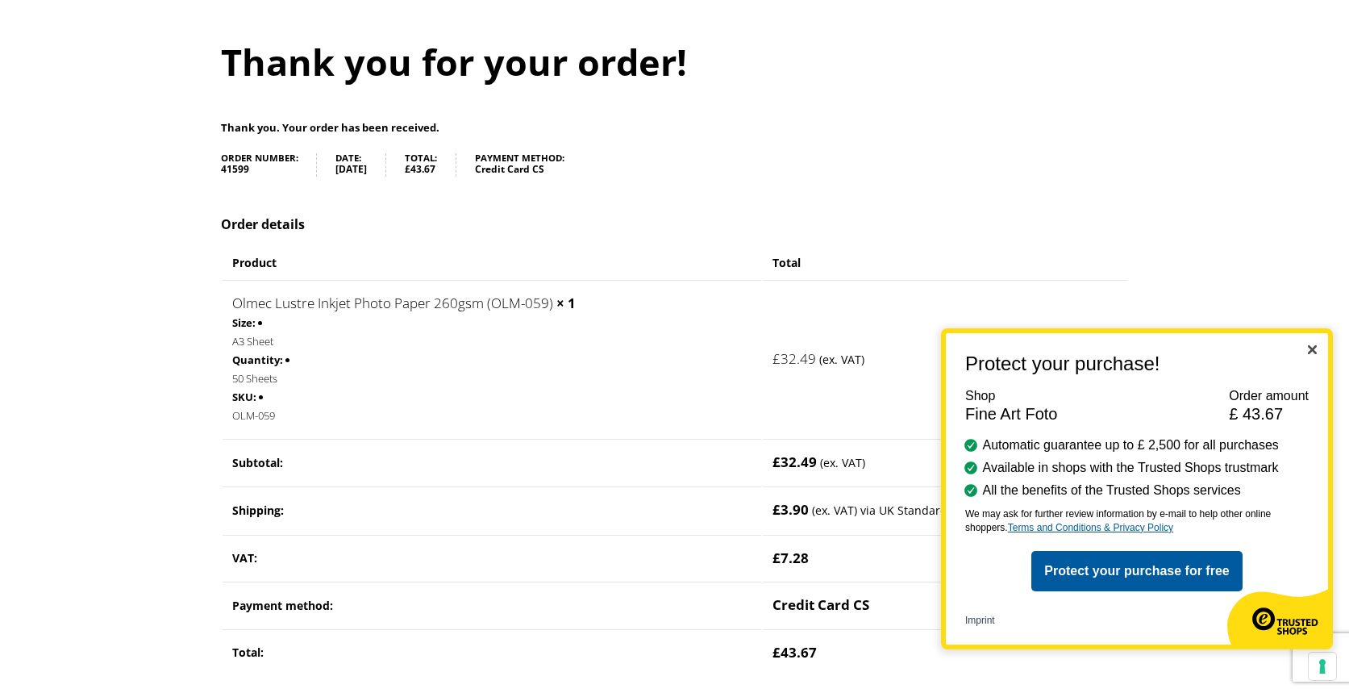
click at [1314, 340] on div "Protect your purchase! Shop Fine Art Foto Order amount £ 43.67 Automatic guaran…" at bounding box center [1137, 488] width 392 height 321
click at [1314, 347] on img "Close" at bounding box center [1312, 349] width 9 height 9
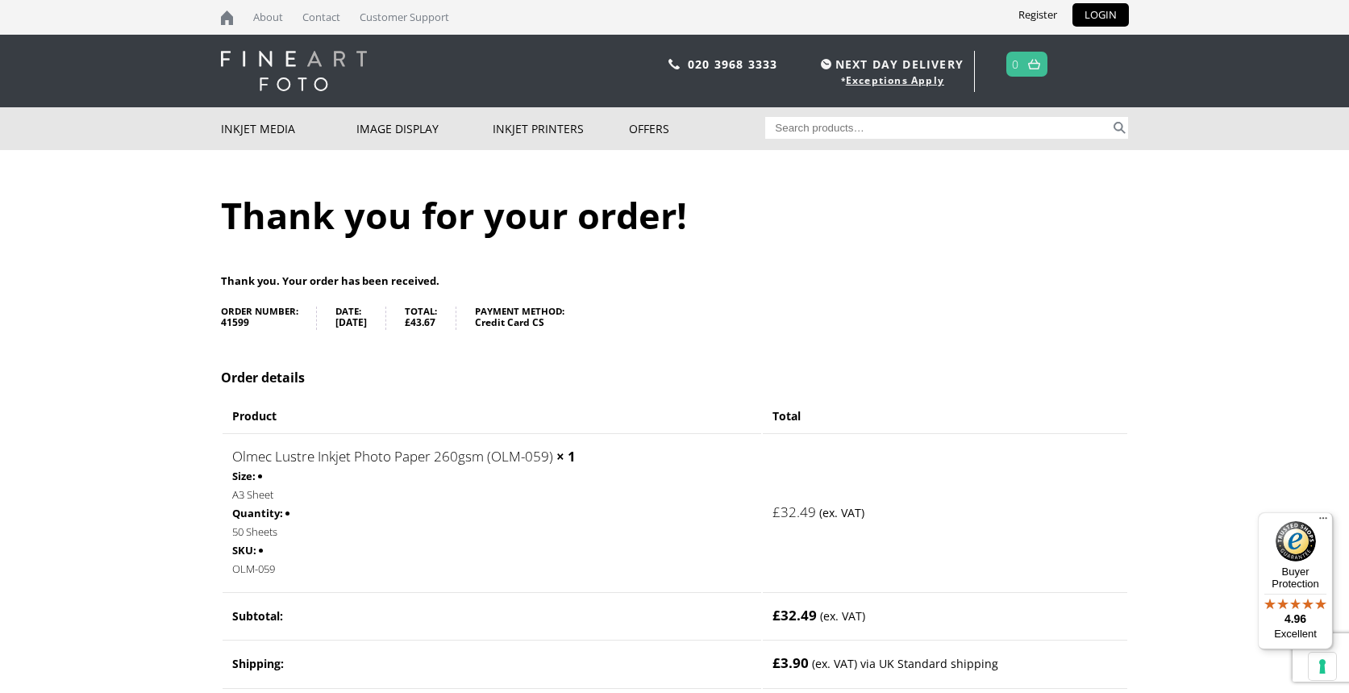
scroll to position [0, 0]
